Goal: Task Accomplishment & Management: Complete application form

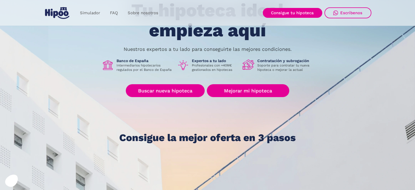
scroll to position [55, 0]
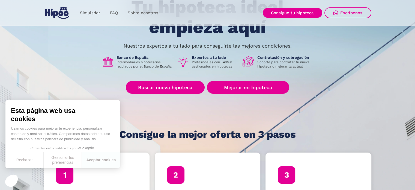
click at [170, 98] on div "Tu hipoteca ideal empieza aquí Nuestros expertos a tu lado para conseguirte las…" at bounding box center [208, 68] width 328 height 143
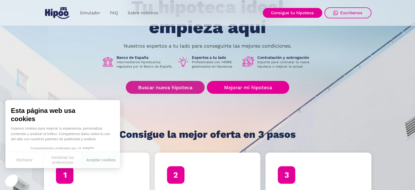
click at [172, 90] on link "Buscar nueva hipoteca" at bounding box center [165, 87] width 79 height 13
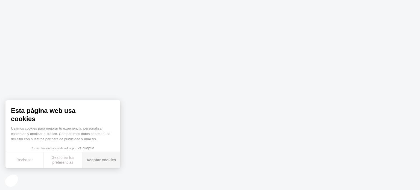
click at [102, 160] on button "Aceptar cookies" at bounding box center [101, 160] width 38 height 16
